Goal: Information Seeking & Learning: Find specific fact

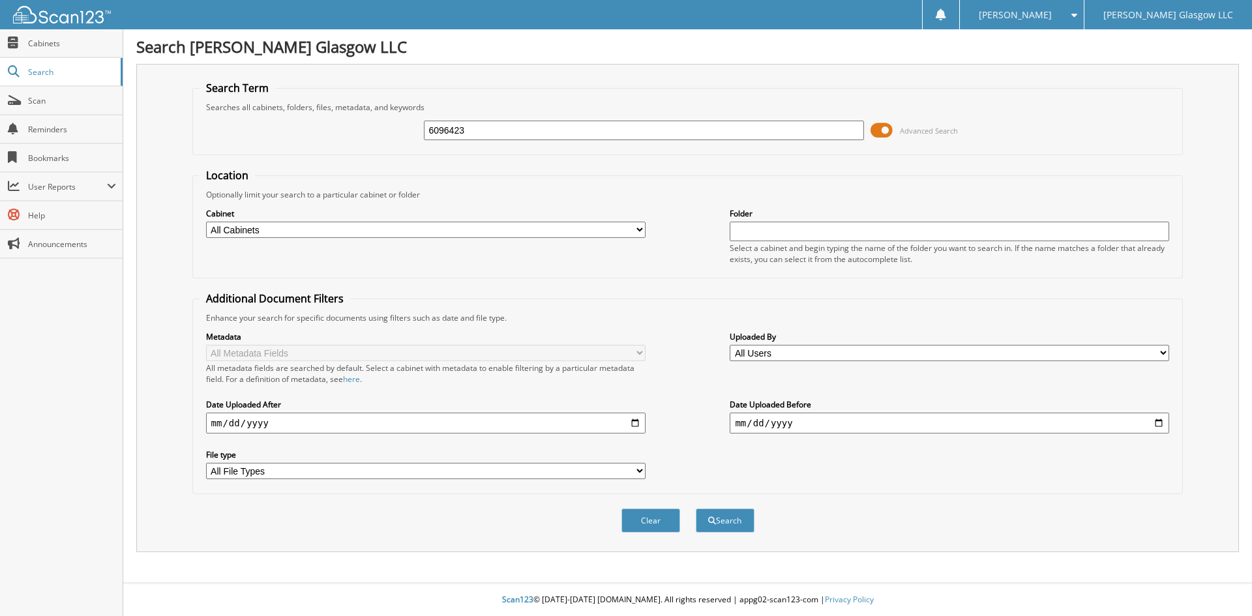
type input "6096423"
click at [876, 128] on span at bounding box center [882, 131] width 22 height 20
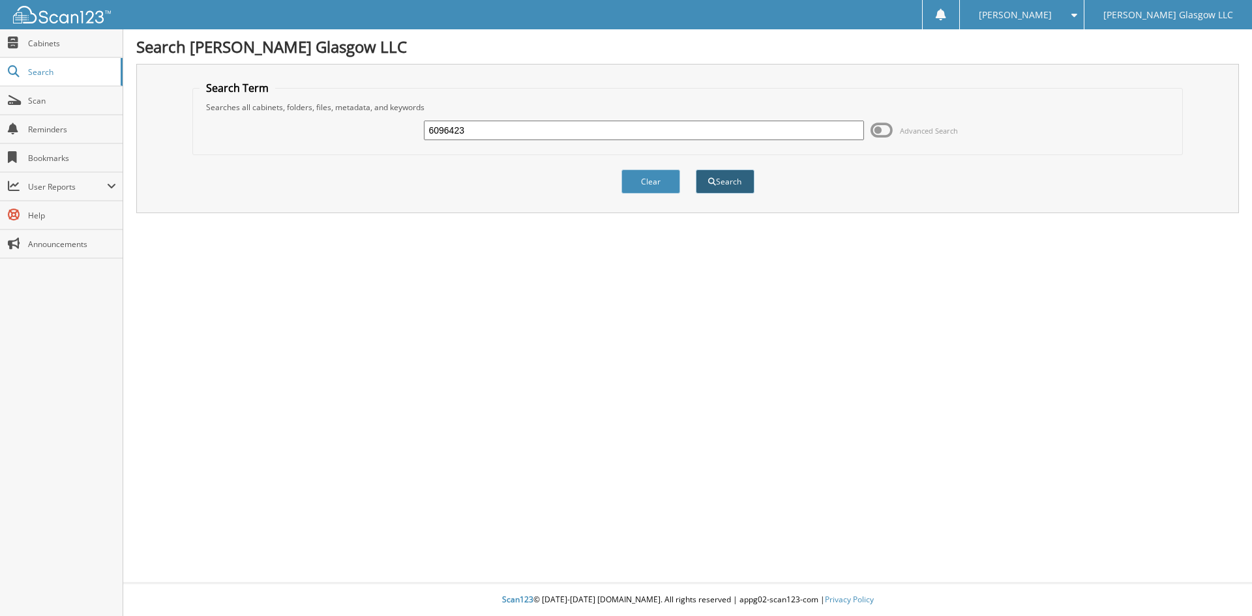
click at [721, 187] on button "Search" at bounding box center [725, 182] width 59 height 24
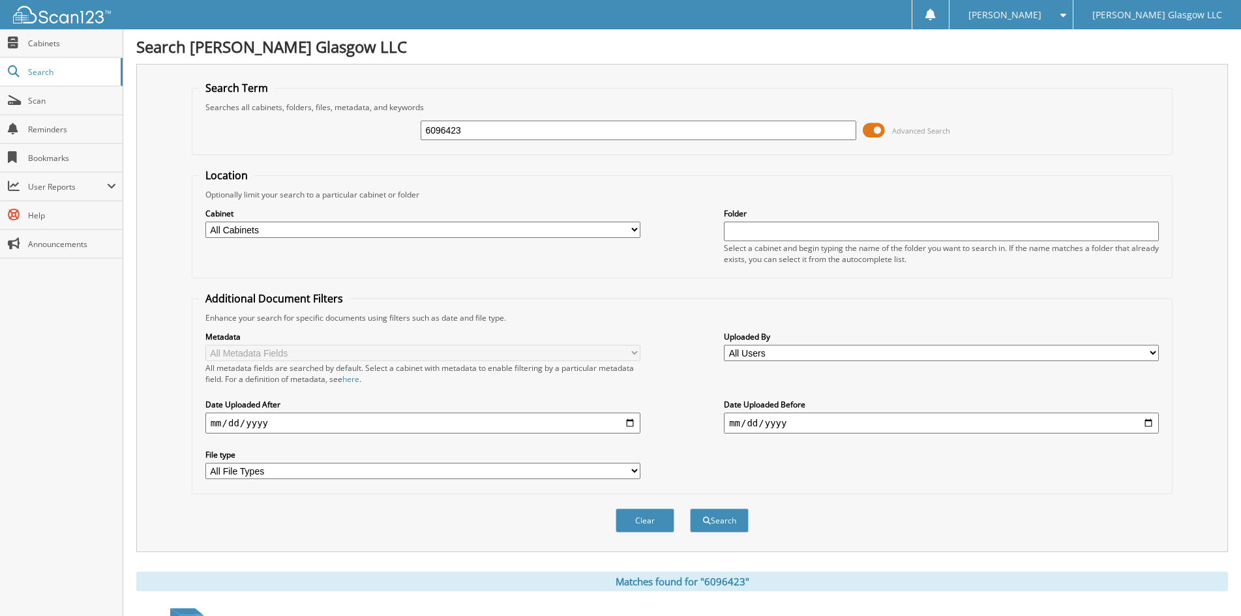
click at [876, 130] on span at bounding box center [874, 131] width 22 height 20
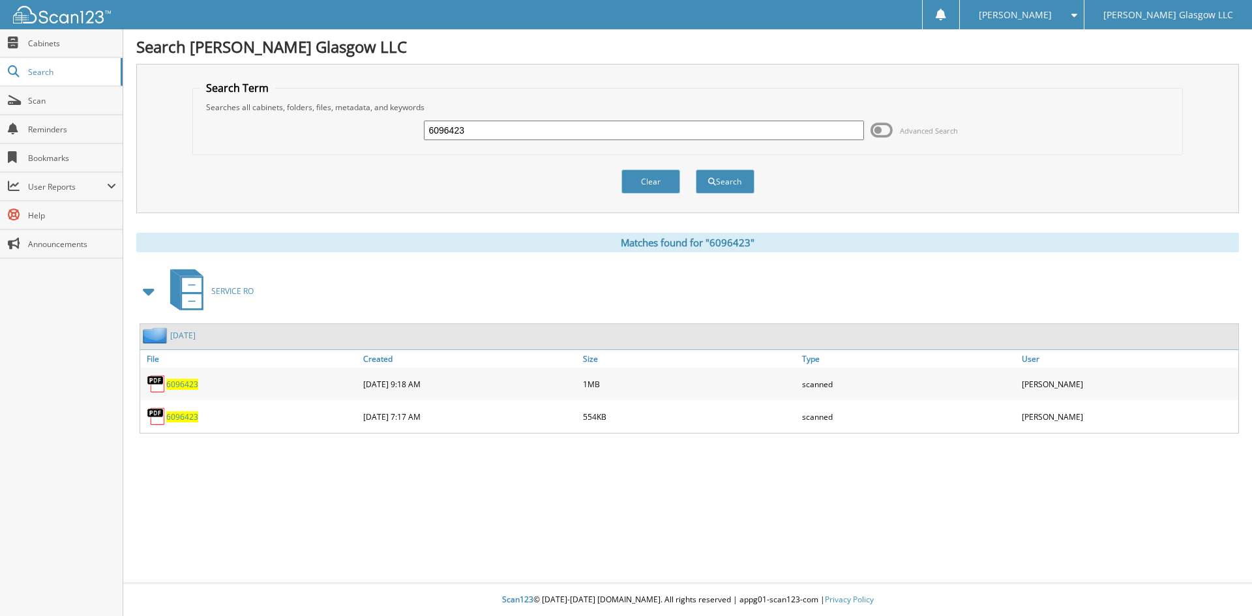
click at [181, 413] on span "6096423" at bounding box center [182, 416] width 32 height 11
click at [170, 381] on span "6096423" at bounding box center [182, 384] width 32 height 11
click at [638, 181] on button "Clear" at bounding box center [650, 182] width 59 height 24
